Goal: Transaction & Acquisition: Purchase product/service

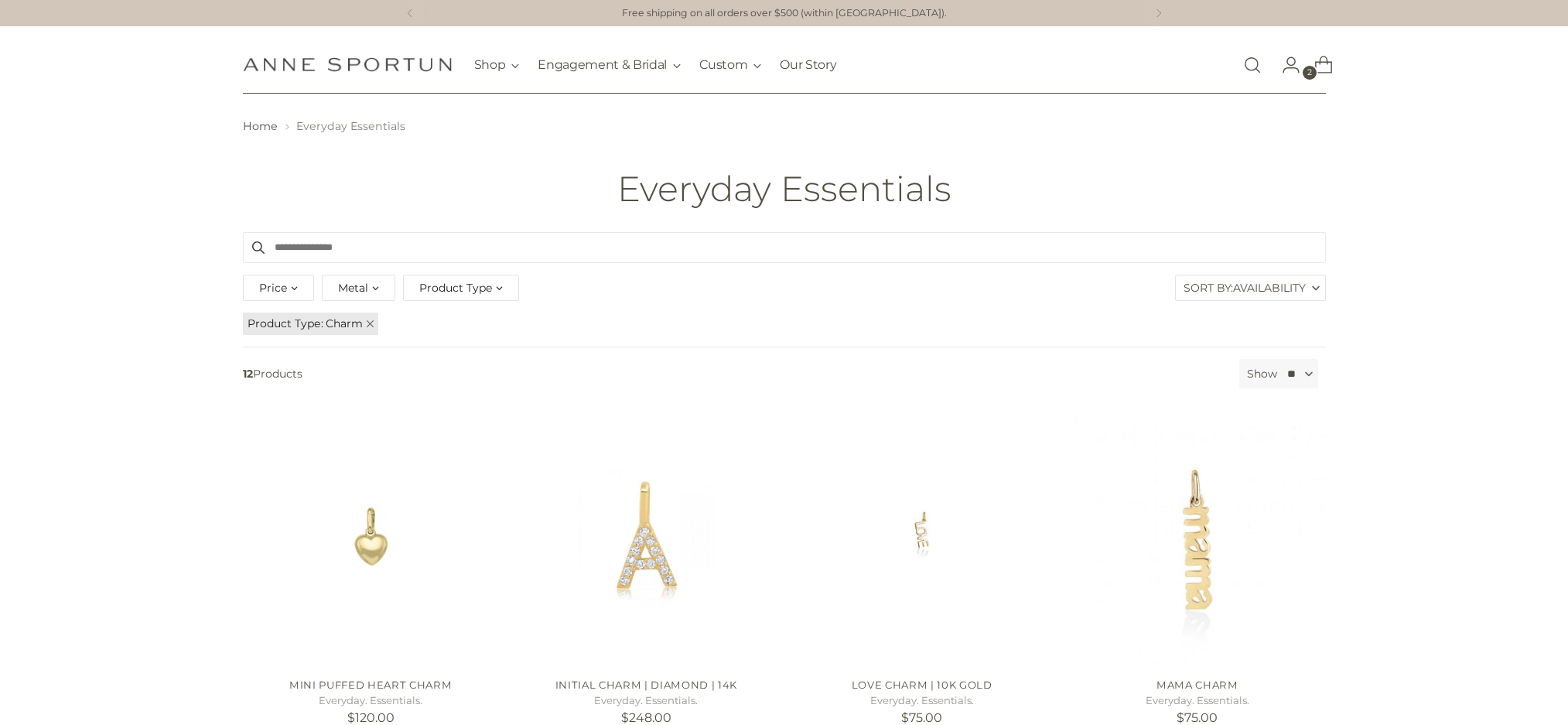
scroll to position [515, 0]
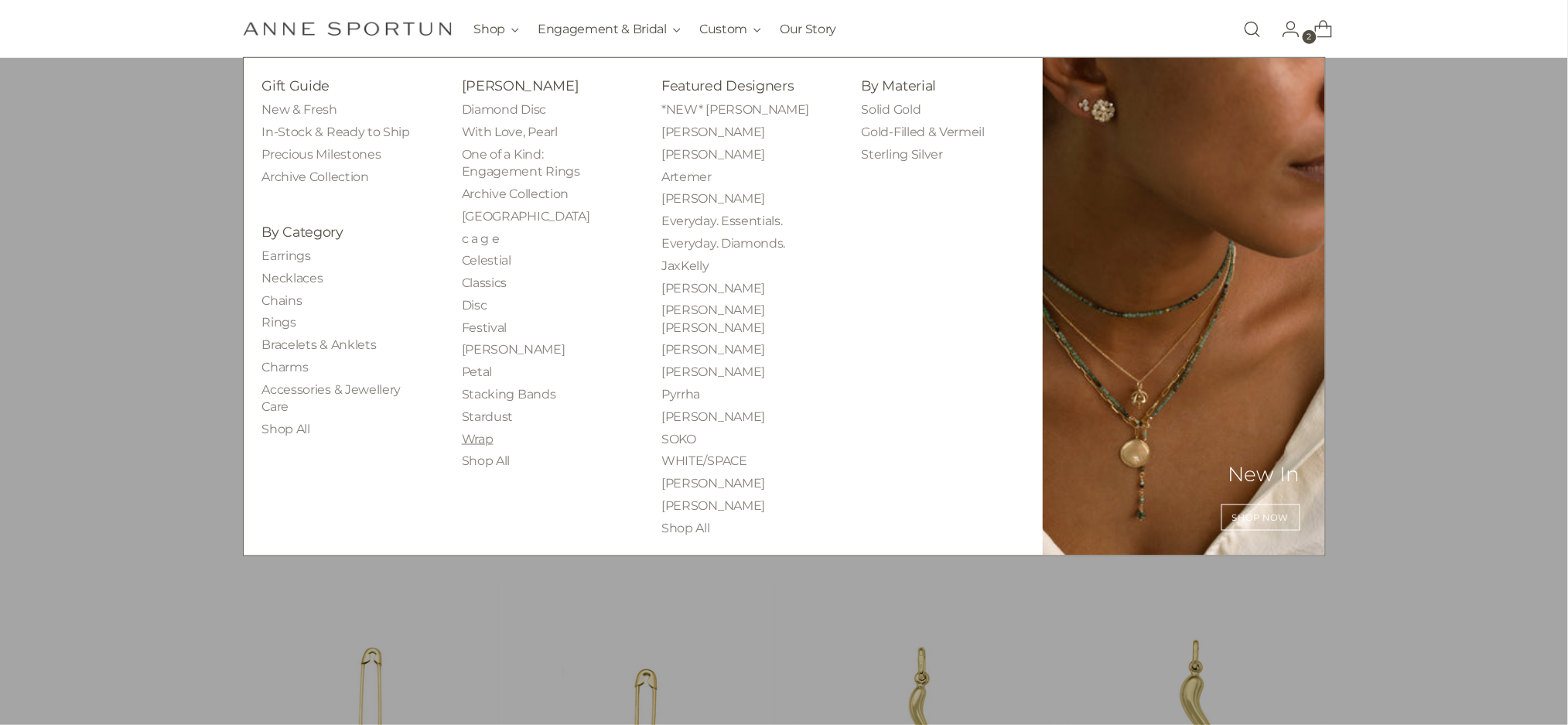
click at [484, 441] on link "Wrap" at bounding box center [478, 438] width 32 height 15
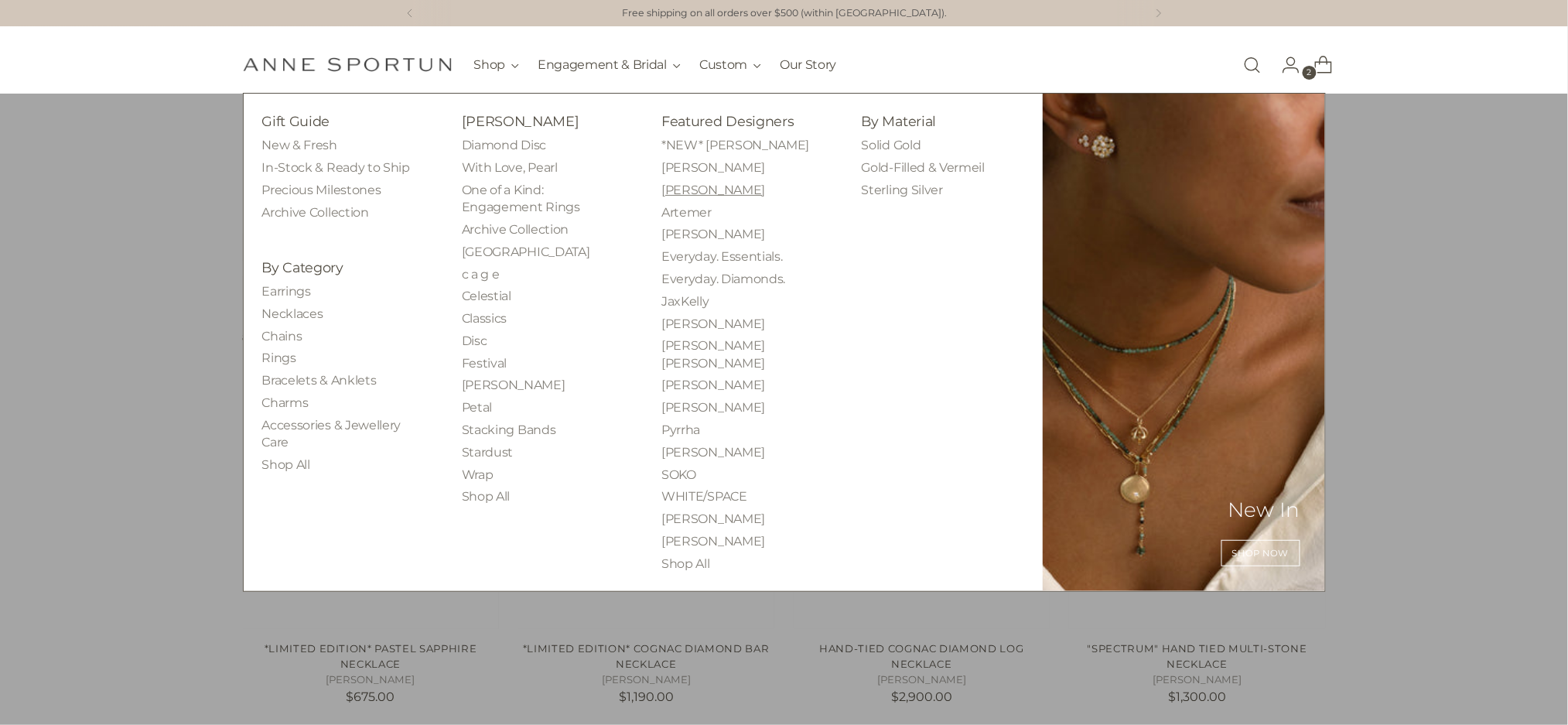
click at [701, 182] on link "[PERSON_NAME]" at bounding box center [713, 189] width 103 height 15
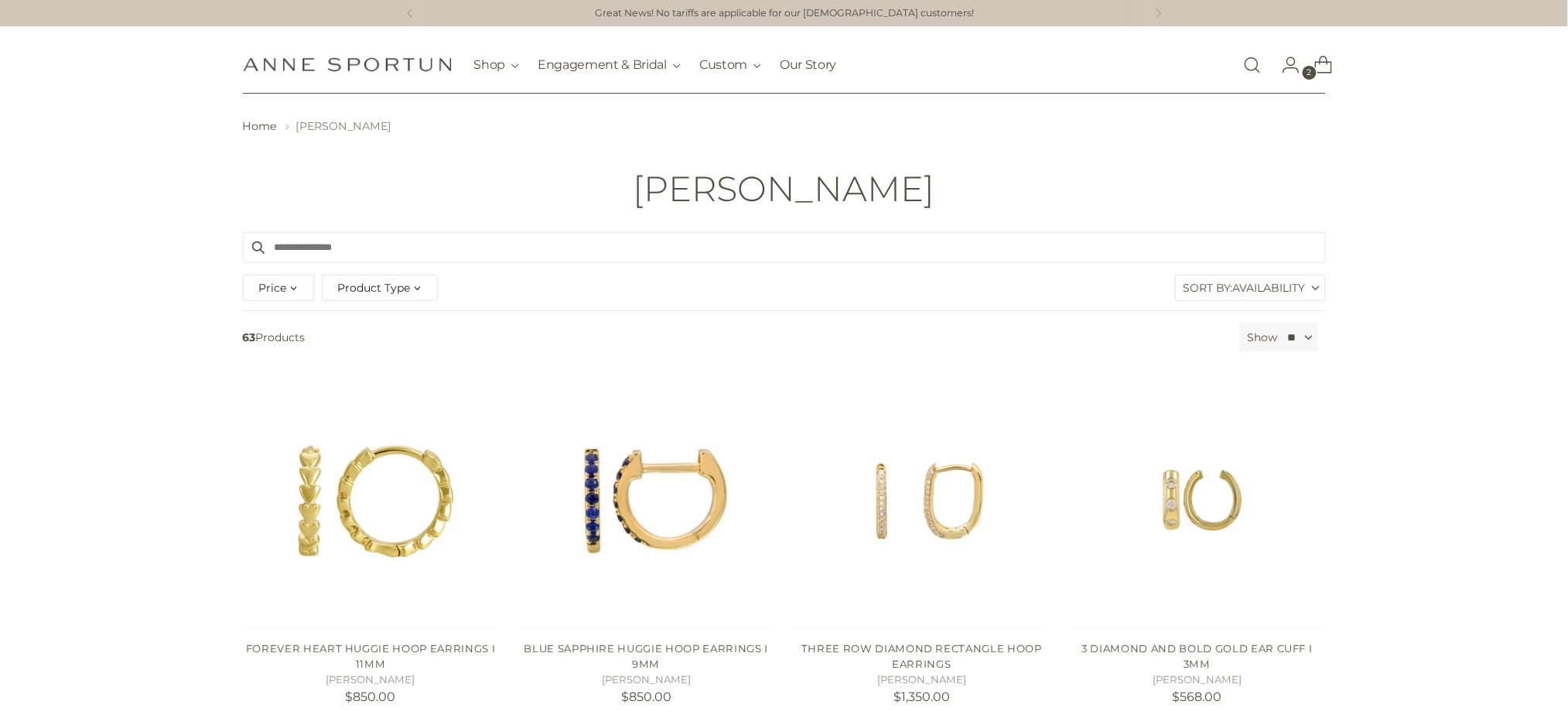
click at [410, 290] on div "Product Type" at bounding box center [380, 288] width 116 height 26
click at [381, 345] on span "Charm" at bounding box center [369, 351] width 37 height 13
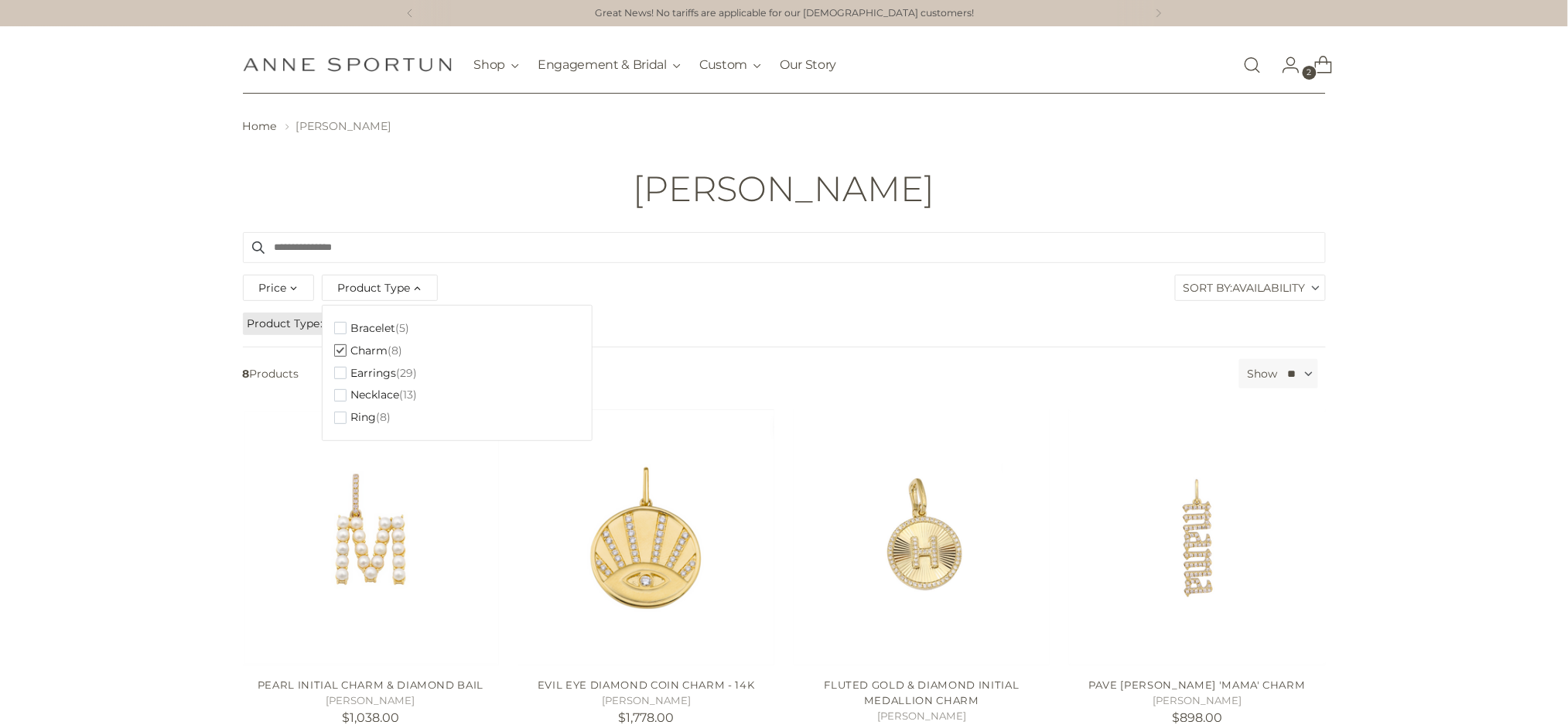
click at [522, 162] on header "Home Alexa Jill Alexa Jill" at bounding box center [784, 163] width 1568 height 139
click at [373, 291] on span "Product Type" at bounding box center [374, 287] width 73 height 17
click at [376, 392] on span "Necklace" at bounding box center [375, 394] width 49 height 13
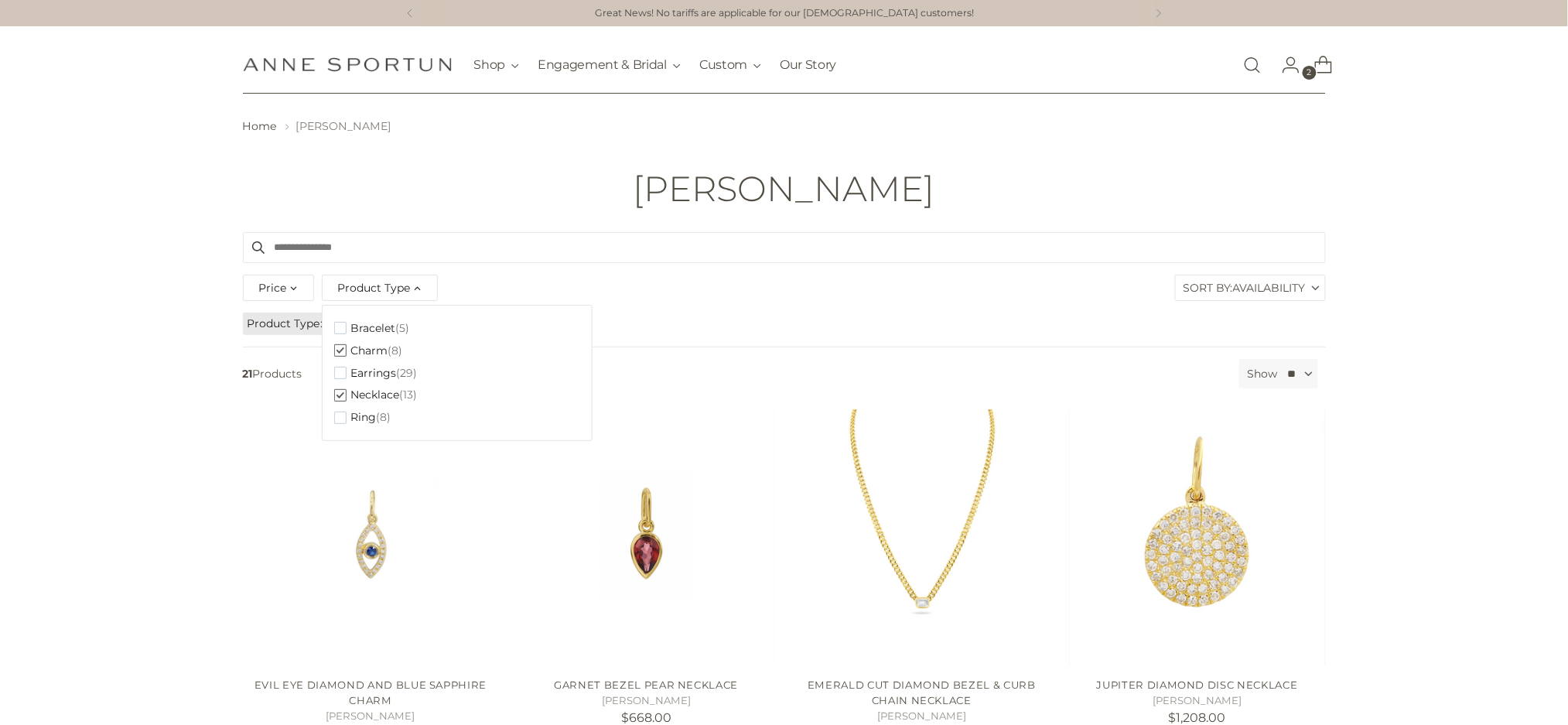
click at [552, 174] on div "[PERSON_NAME]" at bounding box center [784, 188] width 1187 height 39
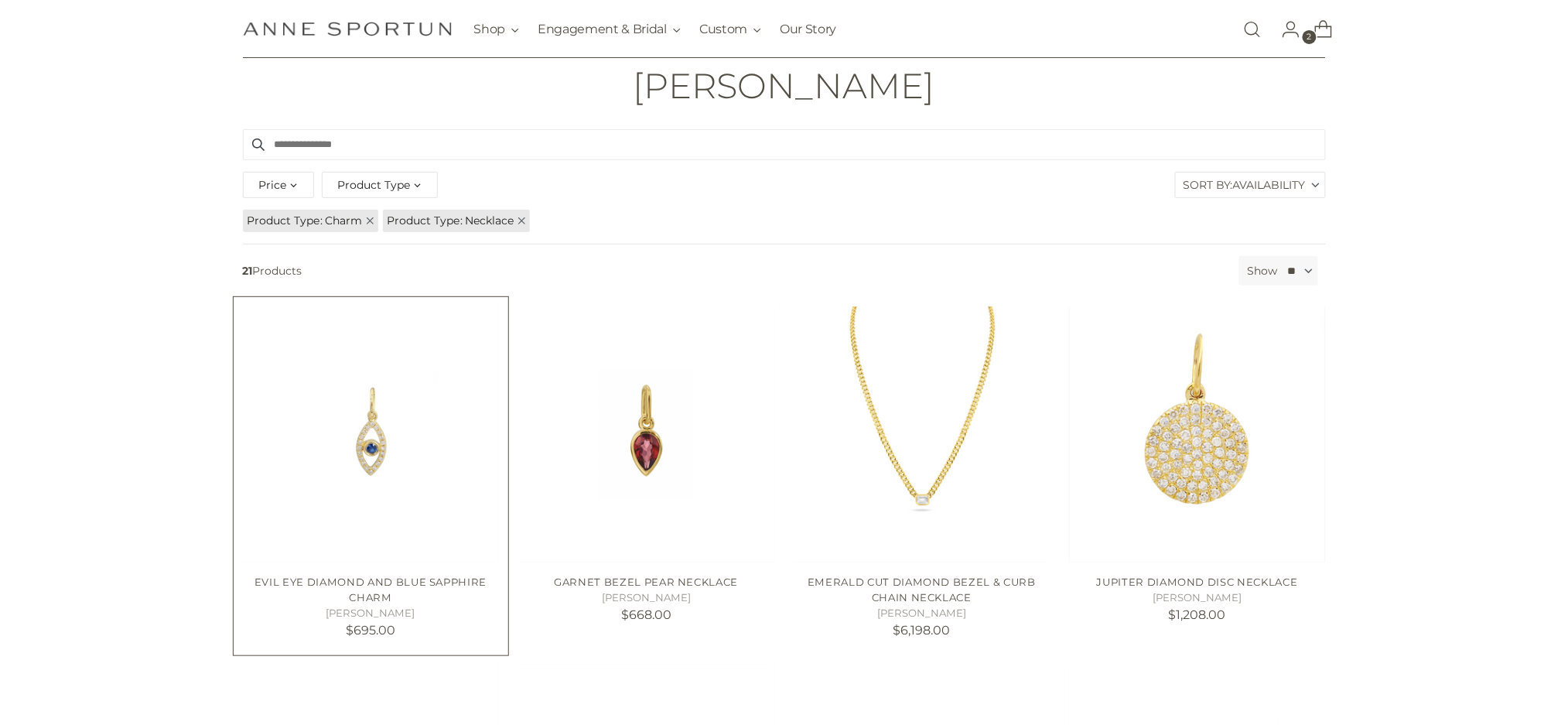
click at [0, 0] on img "EVIL EYE DIAMOND AND BLUE SAPPHIRE CHARM" at bounding box center [0, 0] width 0 height 0
